Goal: Navigation & Orientation: Find specific page/section

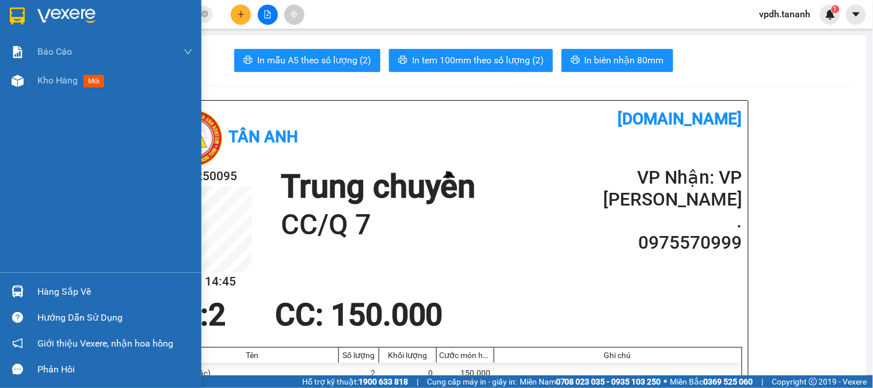
click at [18, 18] on img at bounding box center [17, 15] width 15 height 17
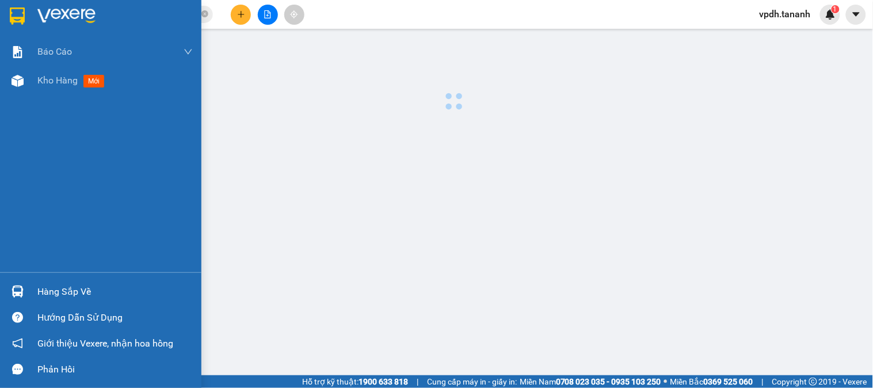
click at [79, 24] on img at bounding box center [66, 15] width 58 height 17
